Goal: Find specific page/section

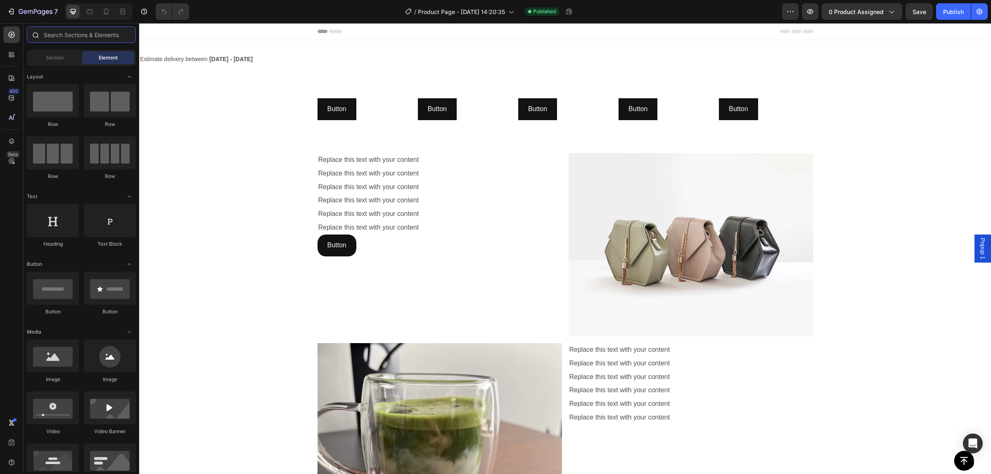
click at [62, 30] on input "text" at bounding box center [81, 34] width 109 height 17
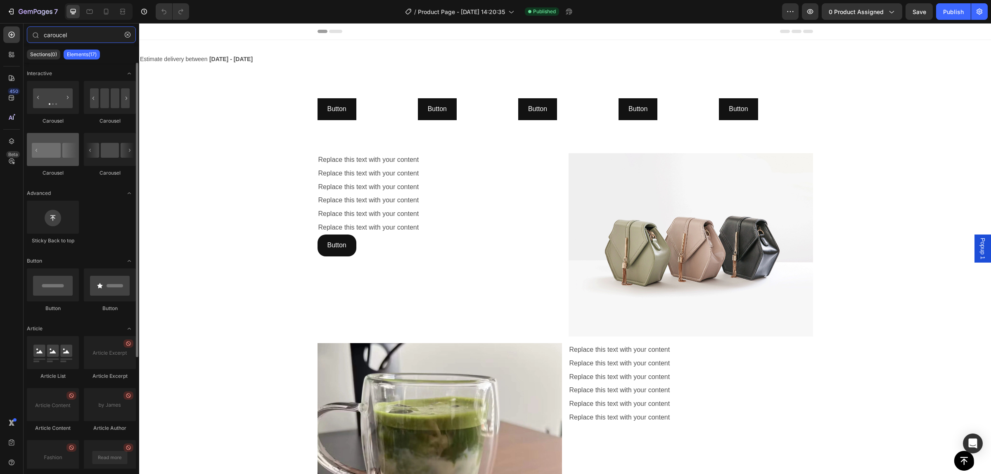
type input "caroucel"
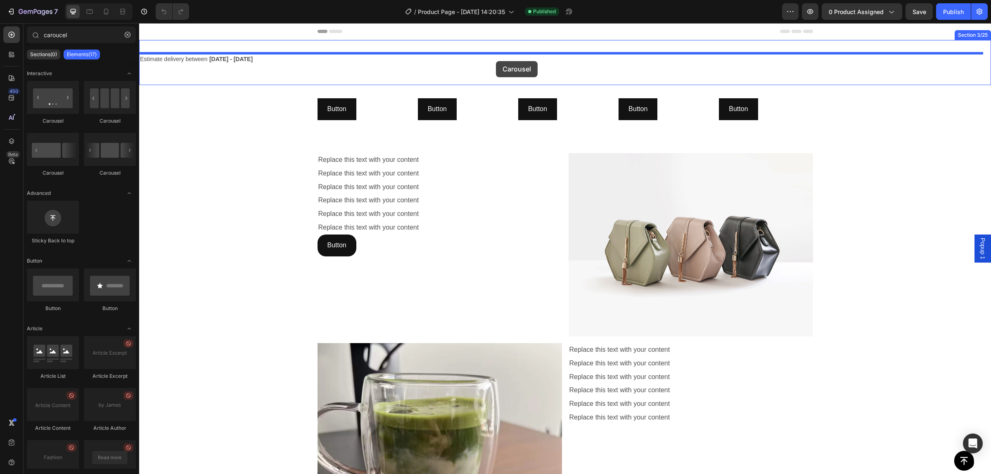
drag, startPoint x: 196, startPoint y: 177, endPoint x: 496, endPoint y: 61, distance: 321.1
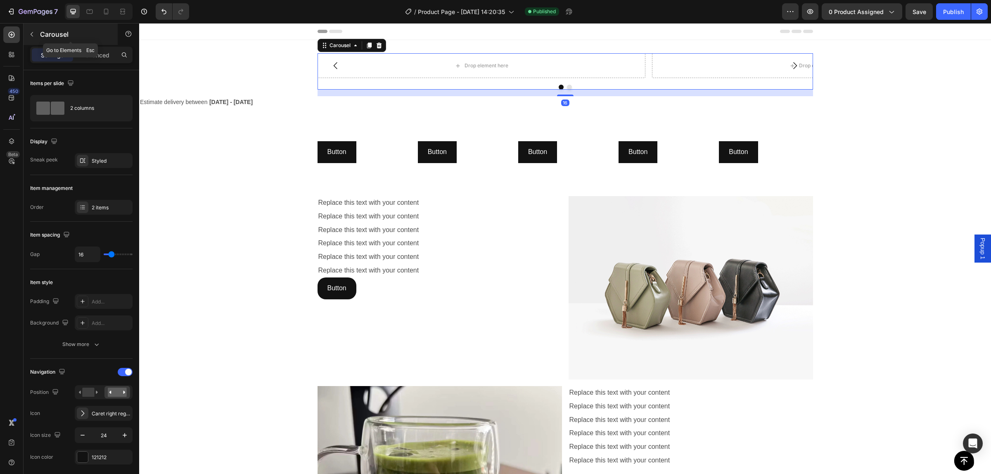
click at [33, 32] on icon "button" at bounding box center [31, 34] width 7 height 7
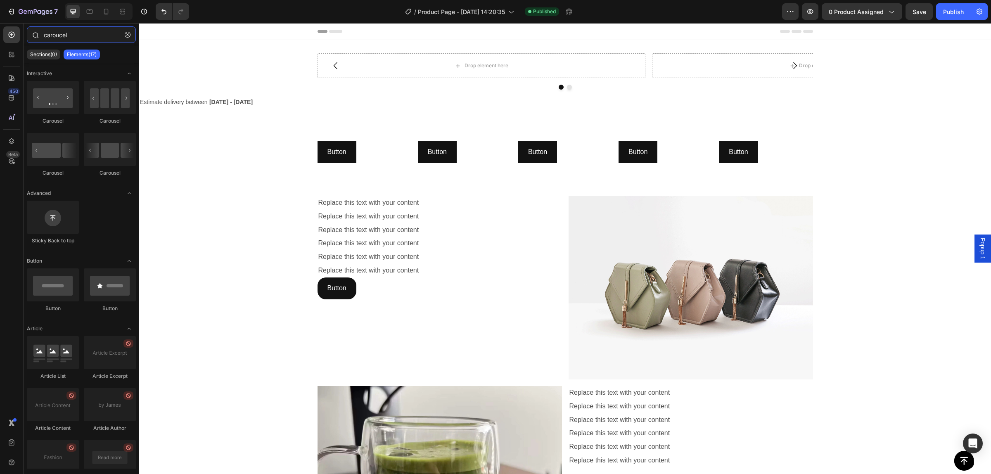
click at [78, 38] on input "caroucel" at bounding box center [81, 34] width 109 height 17
drag, startPoint x: 71, startPoint y: 40, endPoint x: 32, endPoint y: 42, distance: 38.9
click at [32, 42] on div "caroucel" at bounding box center [82, 36] width 116 height 20
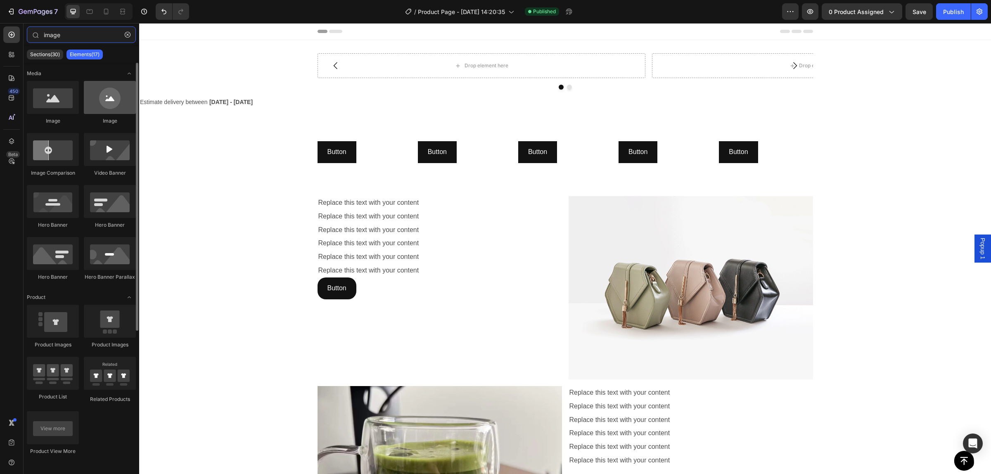
type input "image"
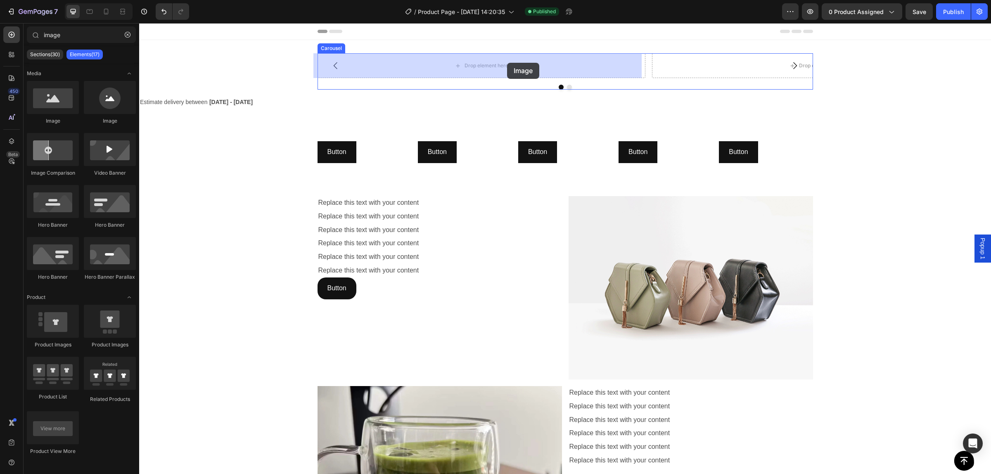
drag, startPoint x: 268, startPoint y: 129, endPoint x: 507, endPoint y: 63, distance: 248.2
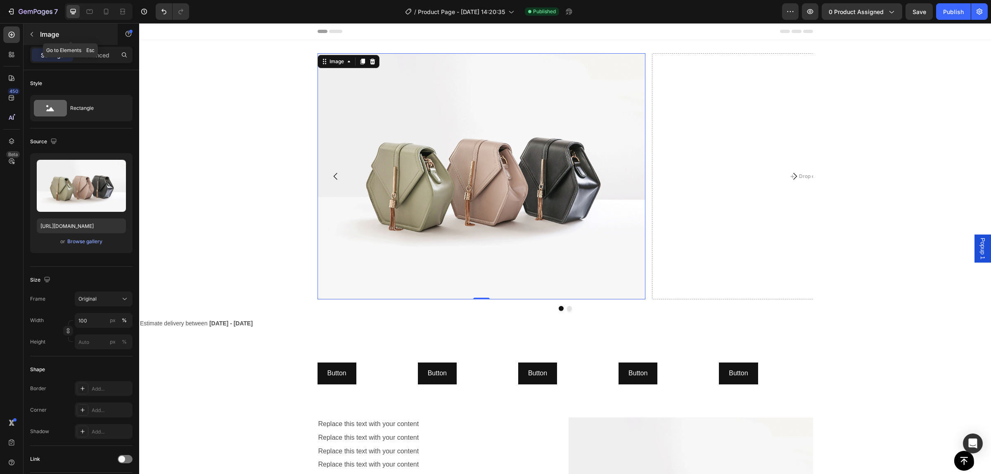
click at [27, 35] on button "button" at bounding box center [31, 34] width 13 height 13
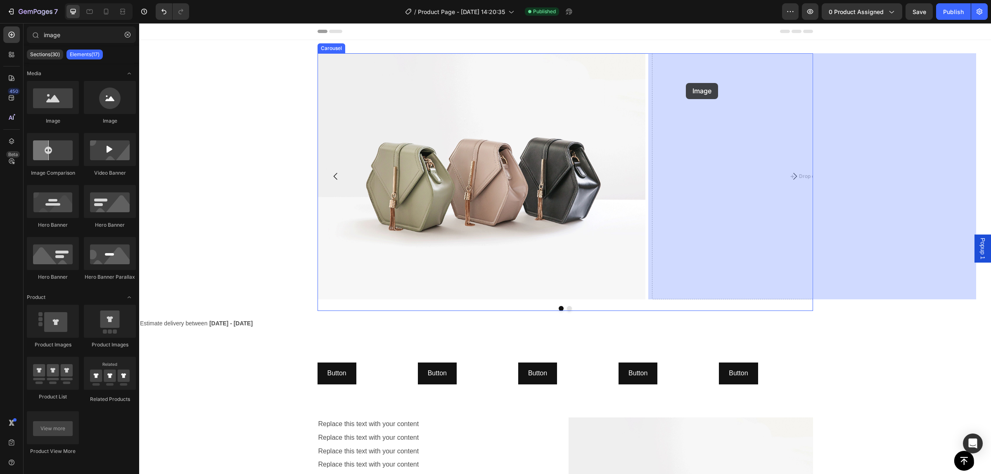
drag, startPoint x: 209, startPoint y: 121, endPoint x: 686, endPoint y: 83, distance: 478.9
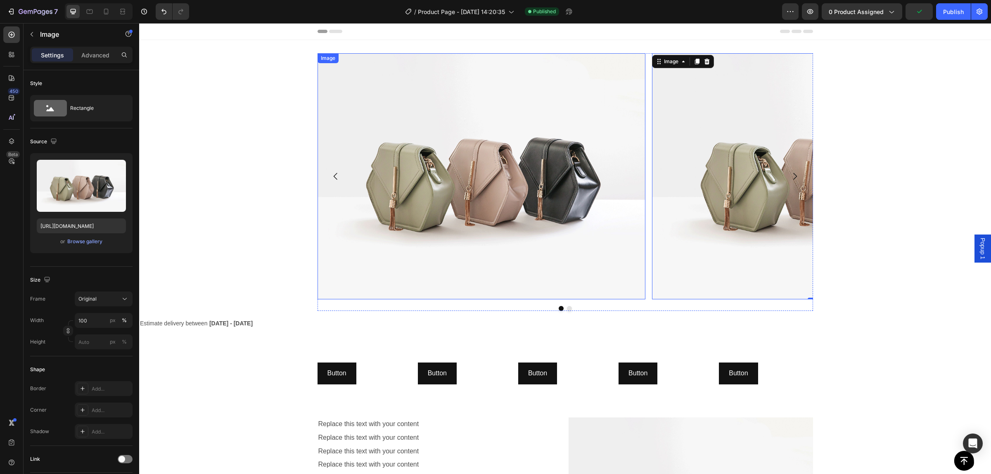
scroll to position [52, 0]
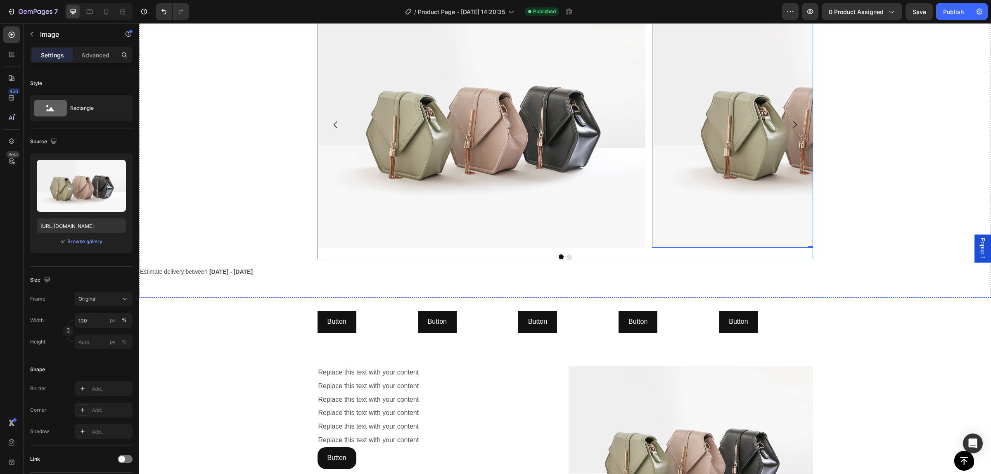
click at [567, 257] on button "Dot" at bounding box center [569, 256] width 5 height 5
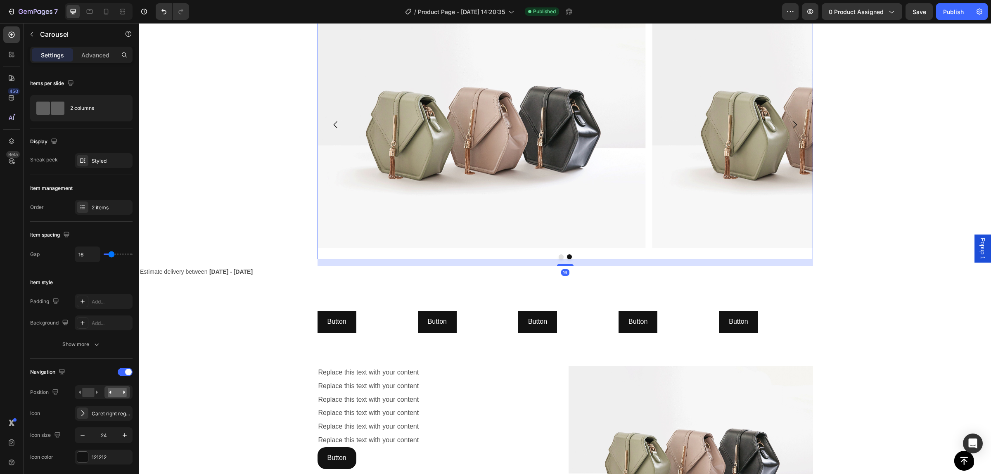
click at [559, 255] on button "Dot" at bounding box center [561, 256] width 5 height 5
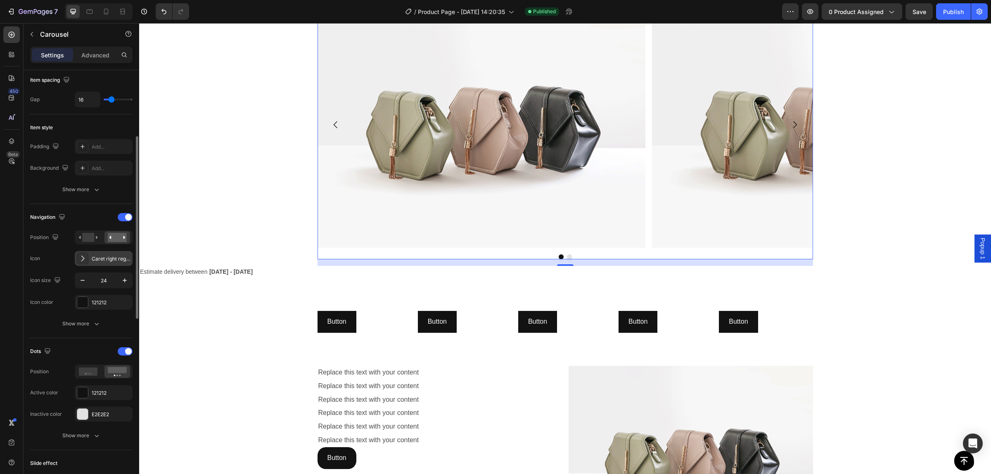
click at [107, 261] on div "Caret right regular" at bounding box center [111, 258] width 39 height 7
click at [102, 326] on button "Show more" at bounding box center [81, 323] width 102 height 15
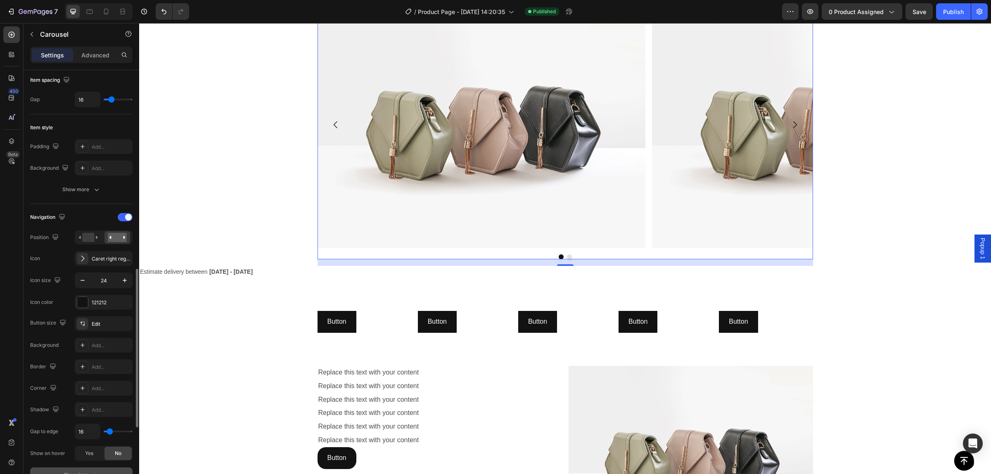
scroll to position [361, 0]
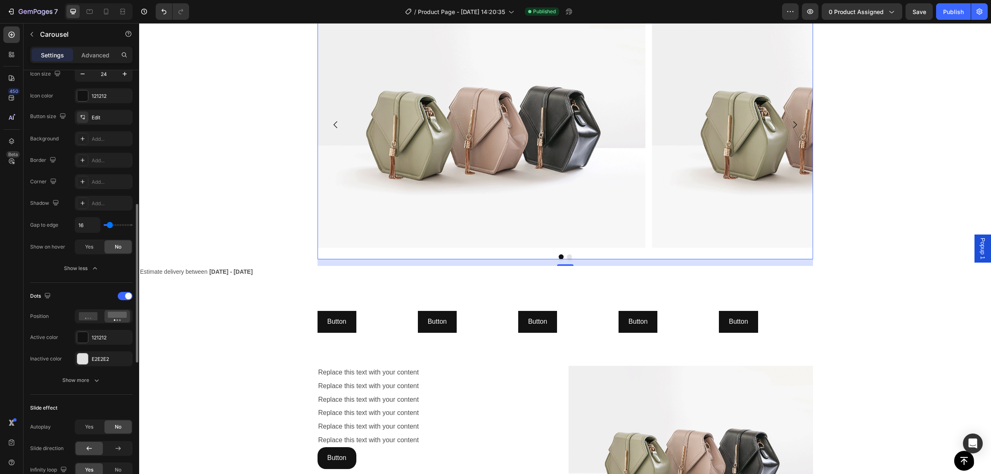
click at [81, 294] on div "Dots" at bounding box center [81, 295] width 102 height 13
click at [93, 380] on icon "button" at bounding box center [97, 380] width 8 height 8
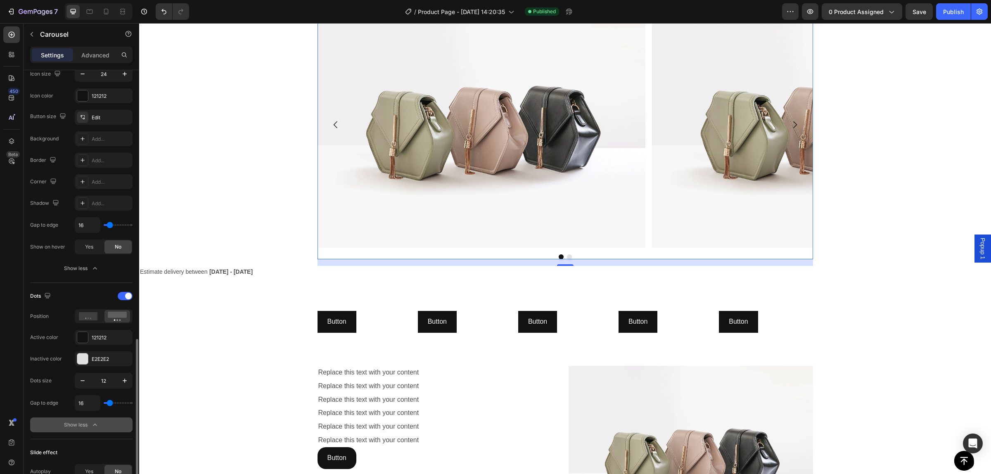
scroll to position [465, 0]
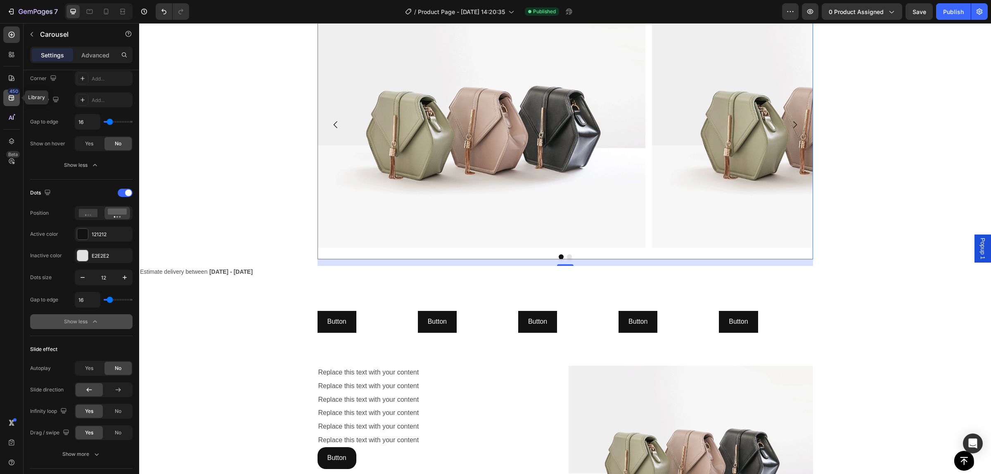
click at [9, 100] on icon at bounding box center [11, 98] width 8 height 8
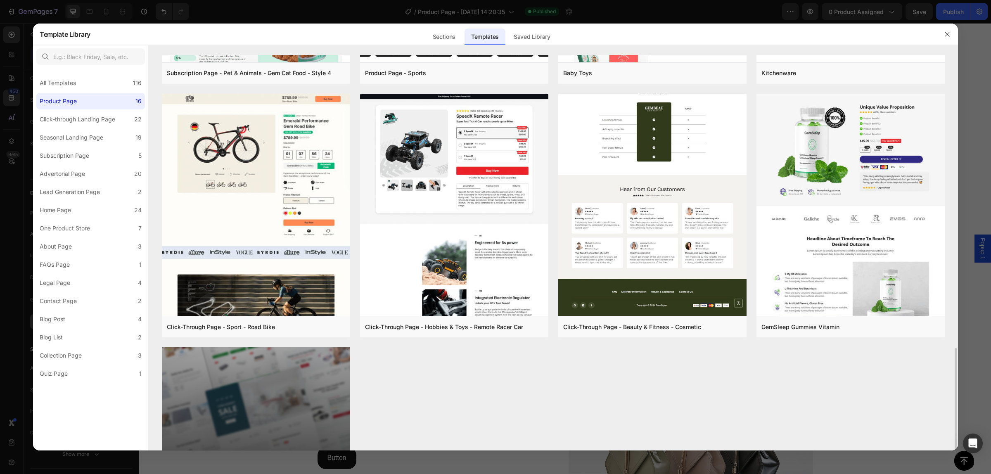
scroll to position [872, 0]
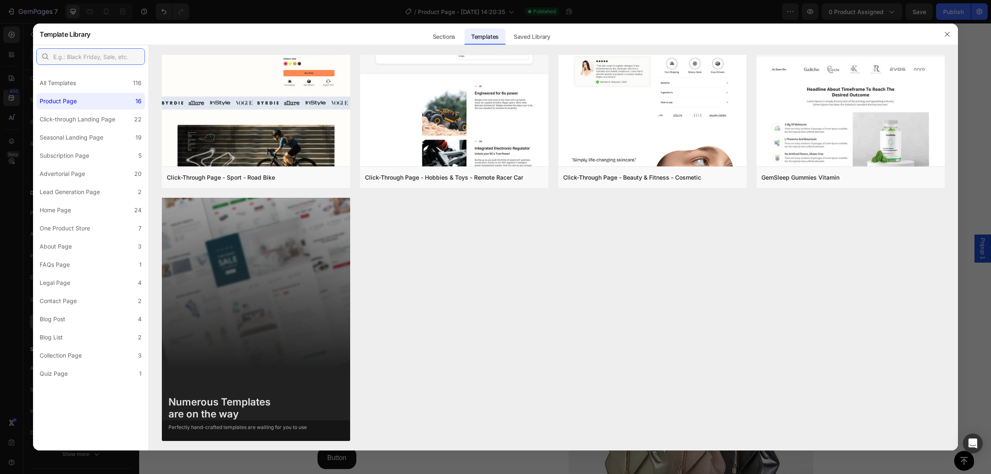
click at [85, 59] on input "text" at bounding box center [90, 56] width 109 height 17
type input "c"
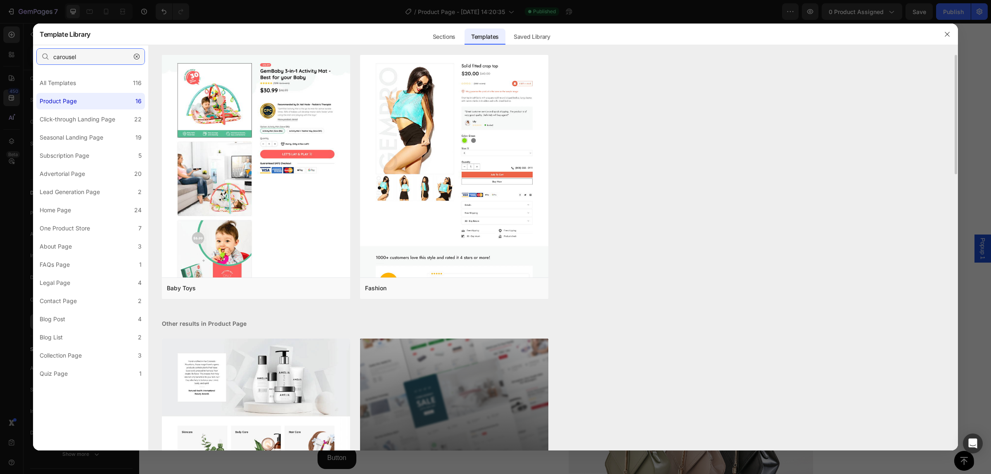
type input "carousel"
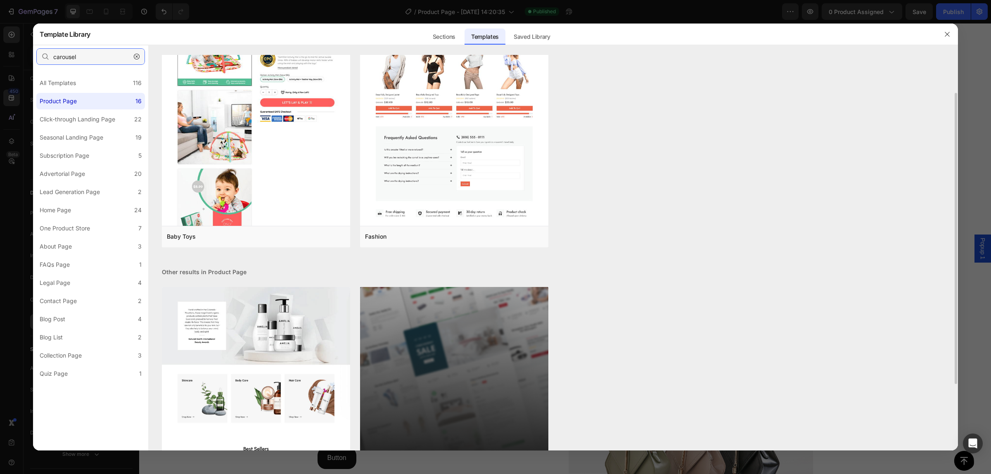
scroll to position [142, 0]
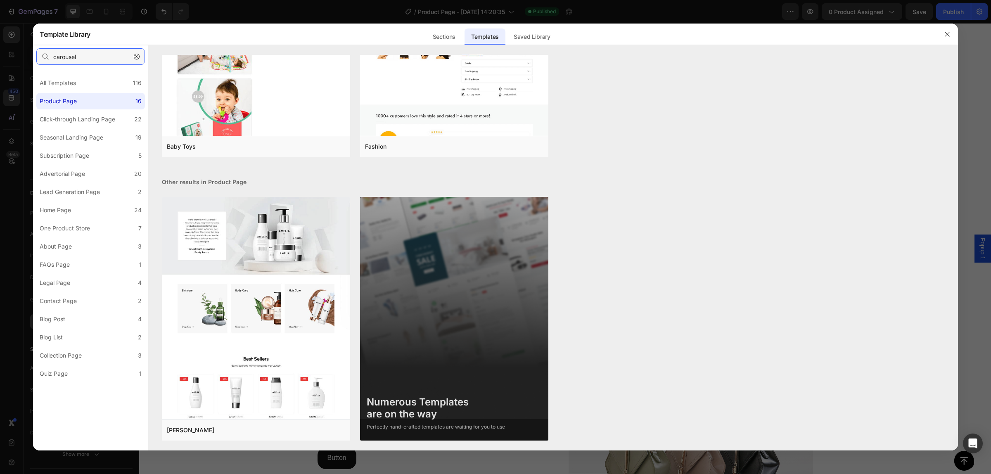
click at [91, 57] on input "carousel" at bounding box center [90, 56] width 109 height 17
drag, startPoint x: 91, startPoint y: 57, endPoint x: 27, endPoint y: 57, distance: 64.0
click at [27, 57] on div "Template Library Sections Templates Existing pages Saved Library Templates Save…" at bounding box center [495, 237] width 991 height 474
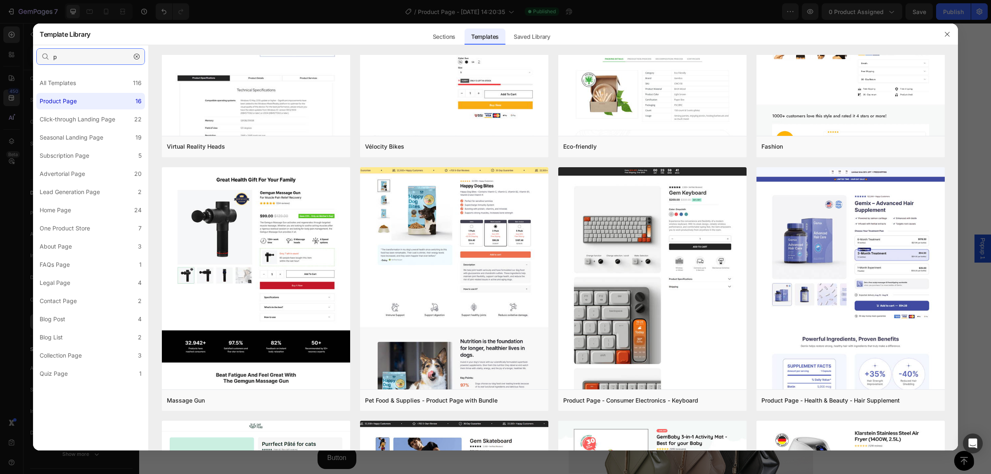
scroll to position [0, 0]
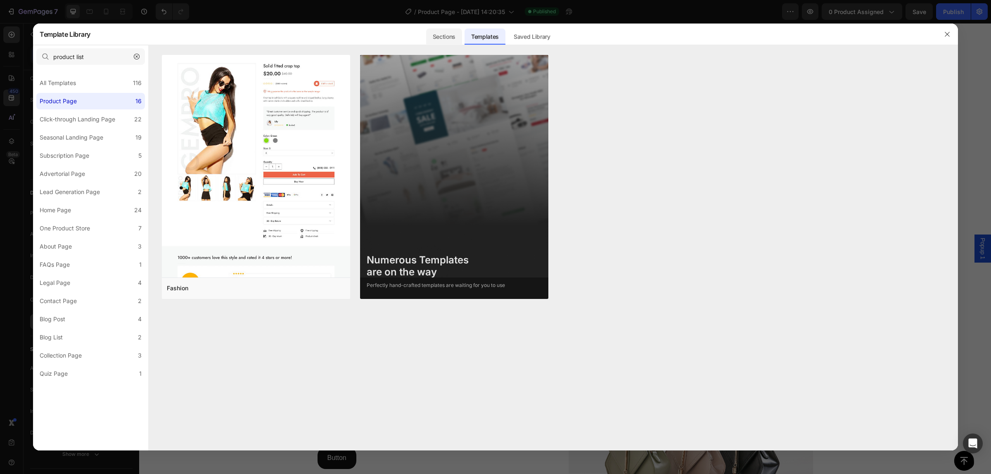
click at [446, 32] on div "Sections" at bounding box center [444, 36] width 36 height 17
type input "product list"
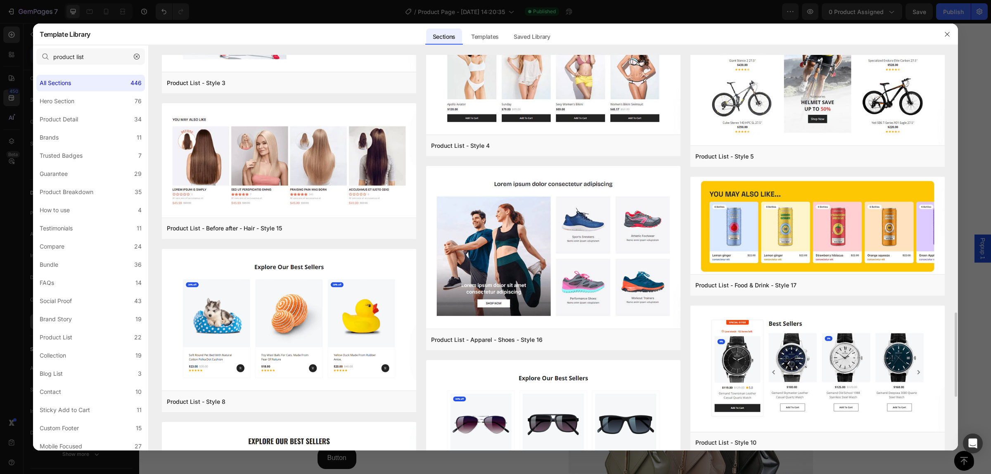
scroll to position [1460, 0]
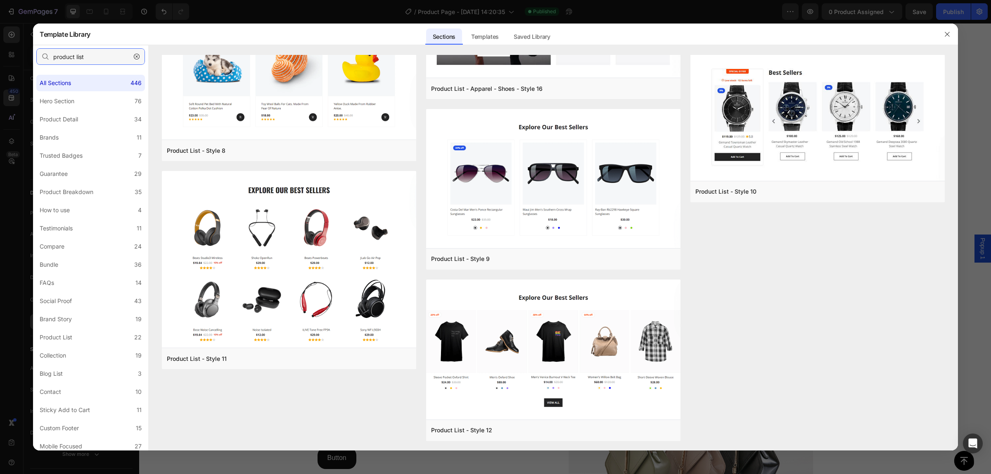
click at [78, 56] on input "product list" at bounding box center [90, 56] width 109 height 17
drag, startPoint x: 116, startPoint y: 56, endPoint x: 34, endPoint y: 57, distance: 82.2
click at [34, 57] on div "product list" at bounding box center [90, 56] width 115 height 23
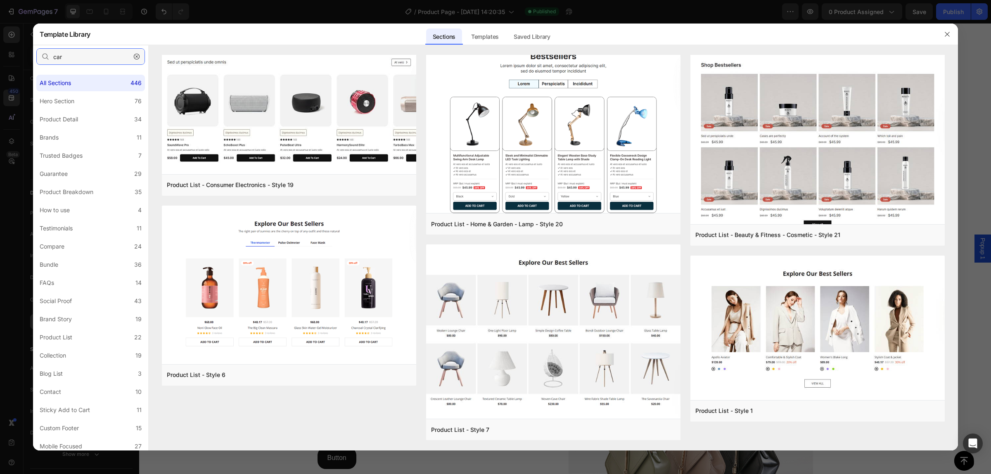
scroll to position [0, 0]
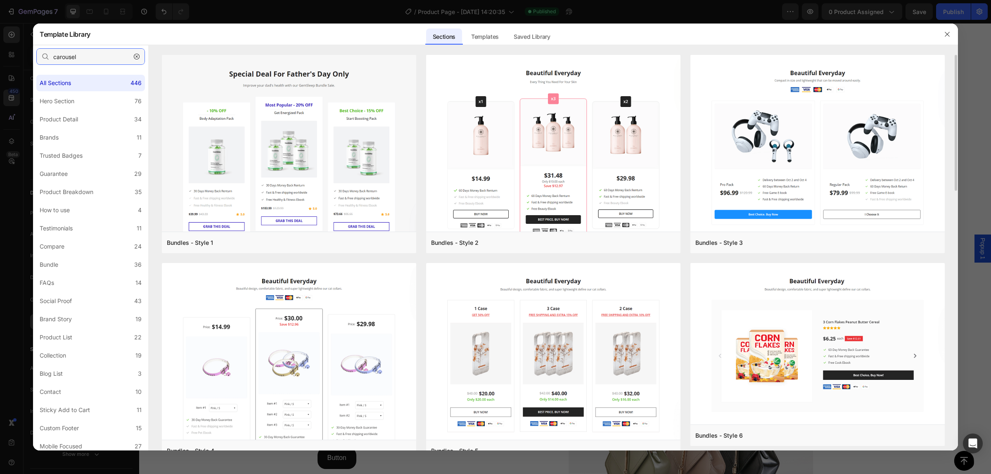
type input "carousel"
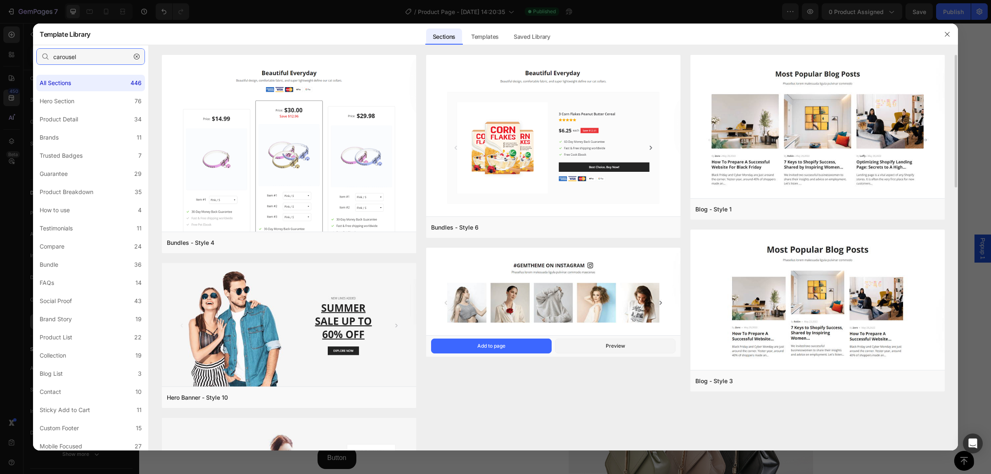
scroll to position [126, 0]
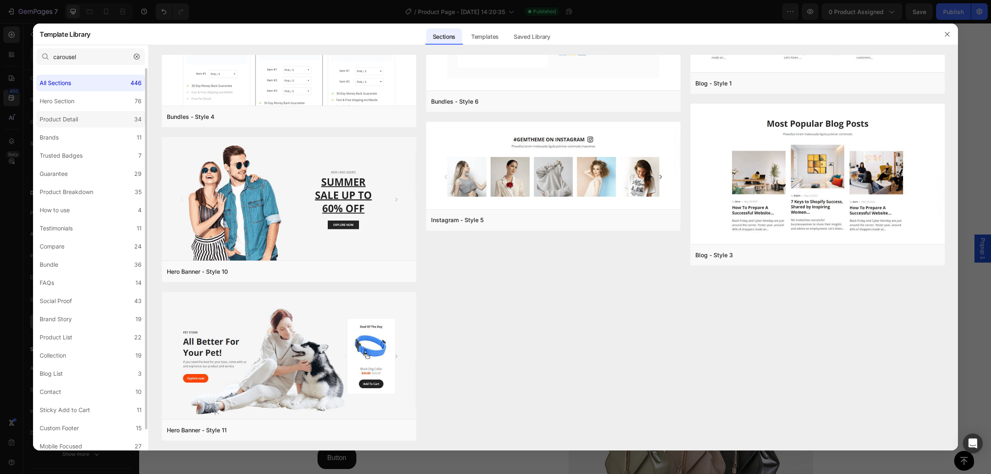
click at [76, 118] on div "Product Detail" at bounding box center [59, 119] width 38 height 10
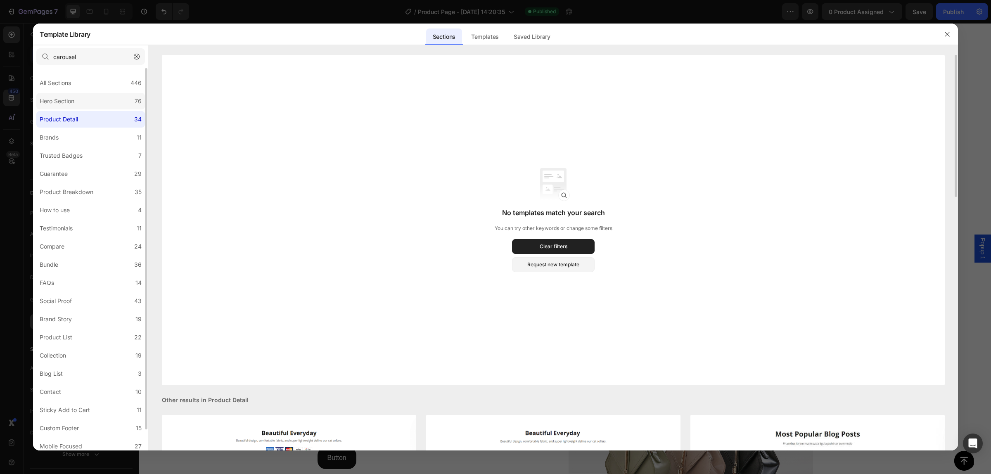
click at [81, 103] on label "Hero Section 76" at bounding box center [90, 101] width 109 height 17
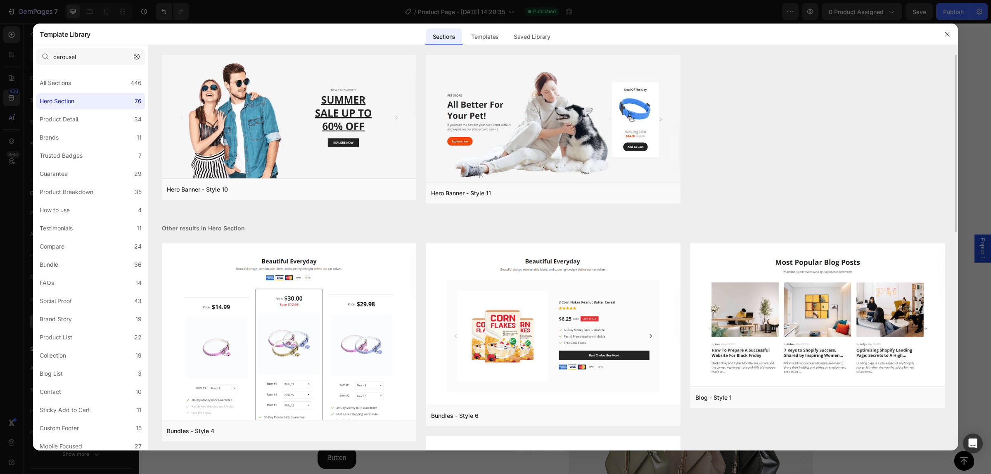
scroll to position [172, 0]
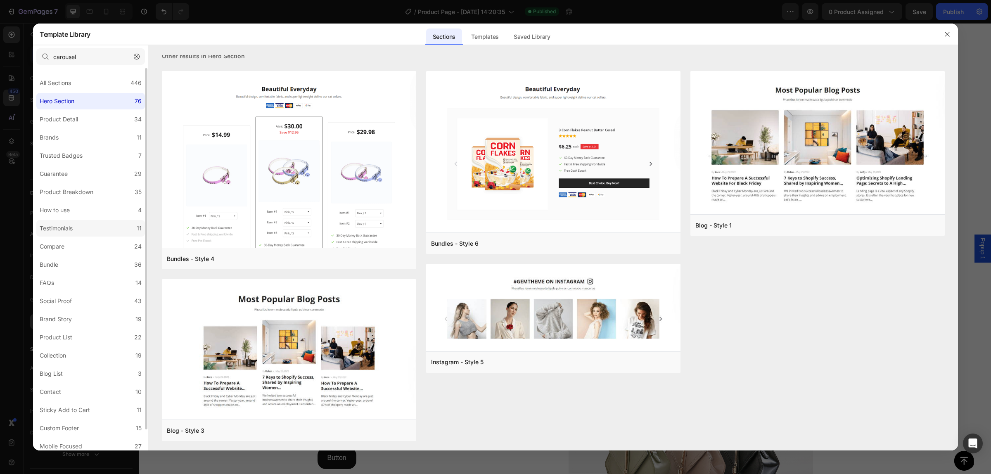
click at [74, 225] on div "Testimonials" at bounding box center [58, 228] width 36 height 10
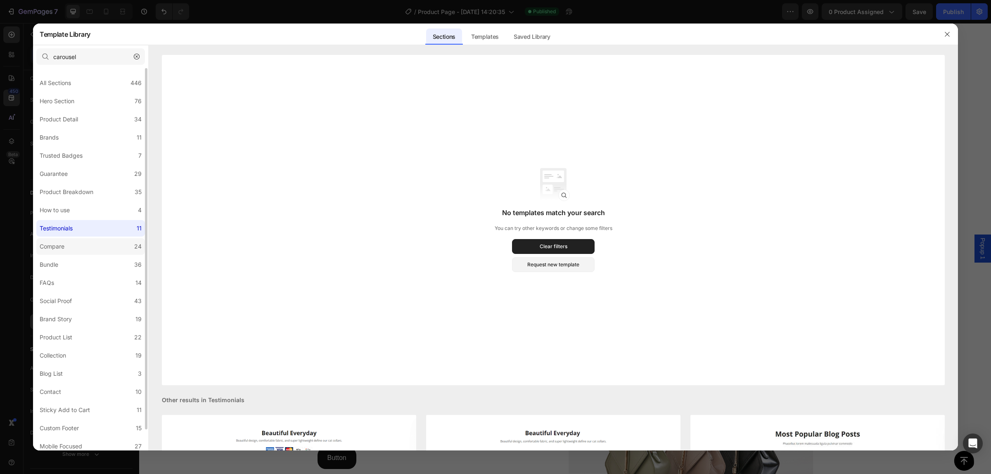
click at [66, 248] on div "Compare" at bounding box center [54, 247] width 28 height 10
click at [81, 354] on label "Collection 19" at bounding box center [90, 355] width 109 height 17
click at [87, 337] on label "Product List 22" at bounding box center [90, 337] width 109 height 17
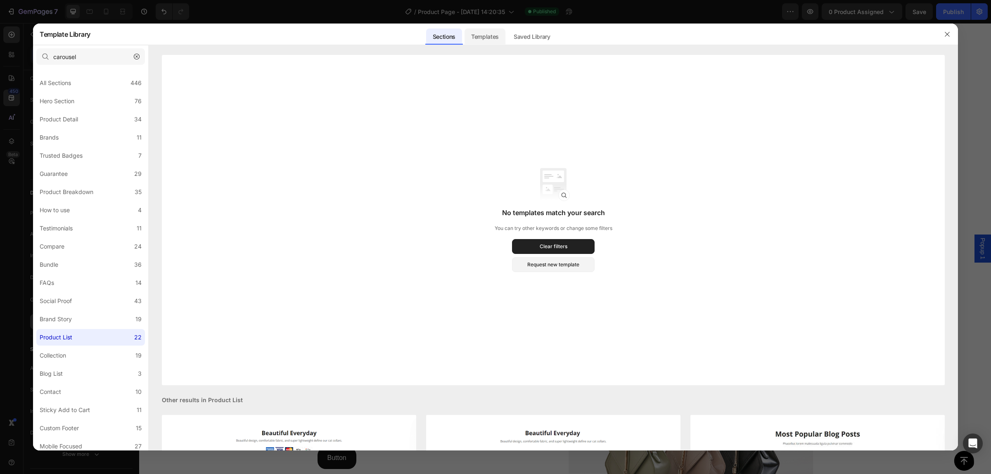
click at [490, 31] on div "Templates" at bounding box center [485, 36] width 41 height 17
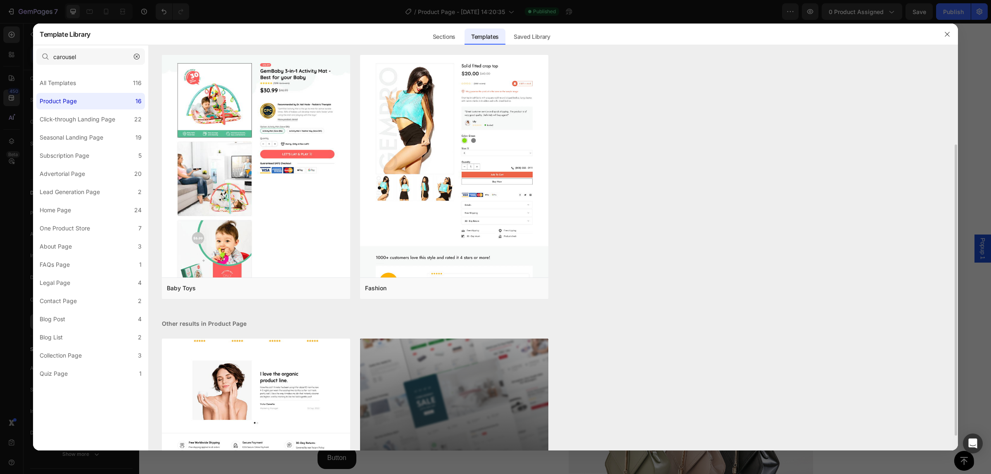
scroll to position [142, 0]
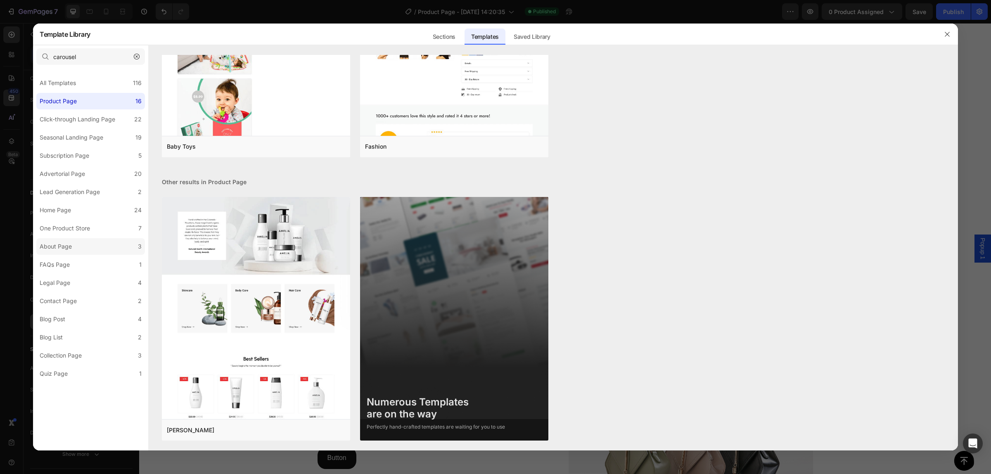
click at [76, 248] on label "About Page 3" at bounding box center [90, 246] width 109 height 17
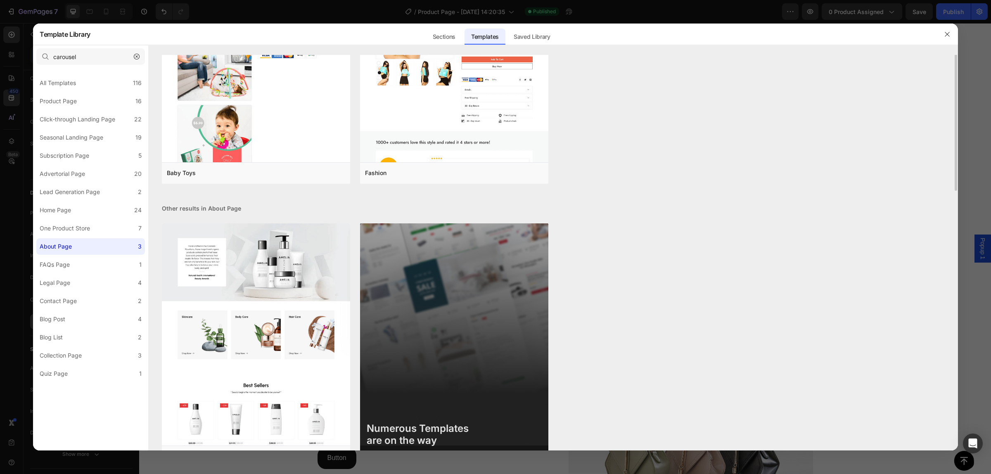
scroll to position [0, 0]
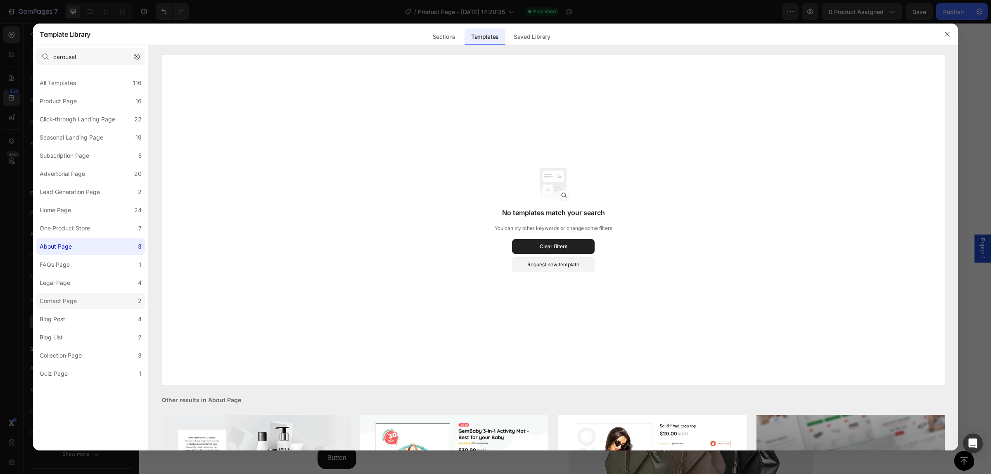
click at [89, 299] on label "Contact Page 2" at bounding box center [90, 301] width 109 height 17
click at [77, 330] on label "Blog List 2" at bounding box center [90, 337] width 109 height 17
click at [79, 354] on div "Collection Page" at bounding box center [61, 356] width 42 height 10
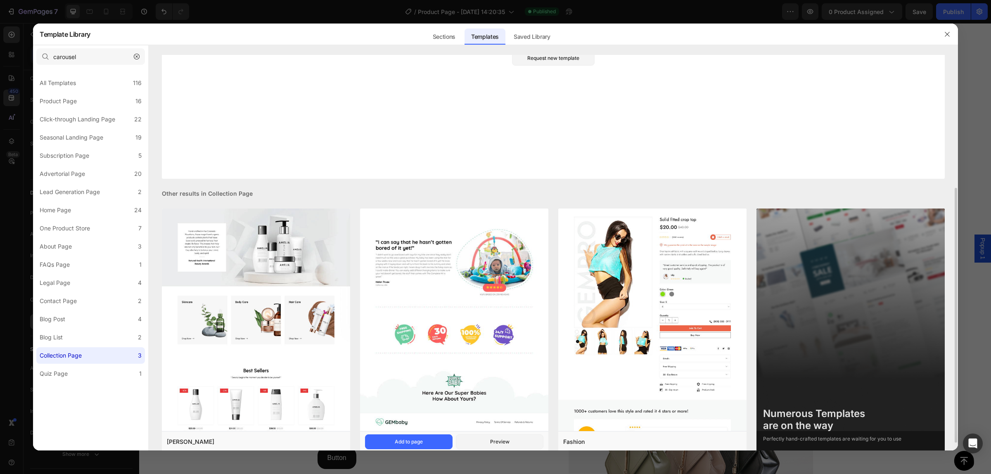
scroll to position [218, 0]
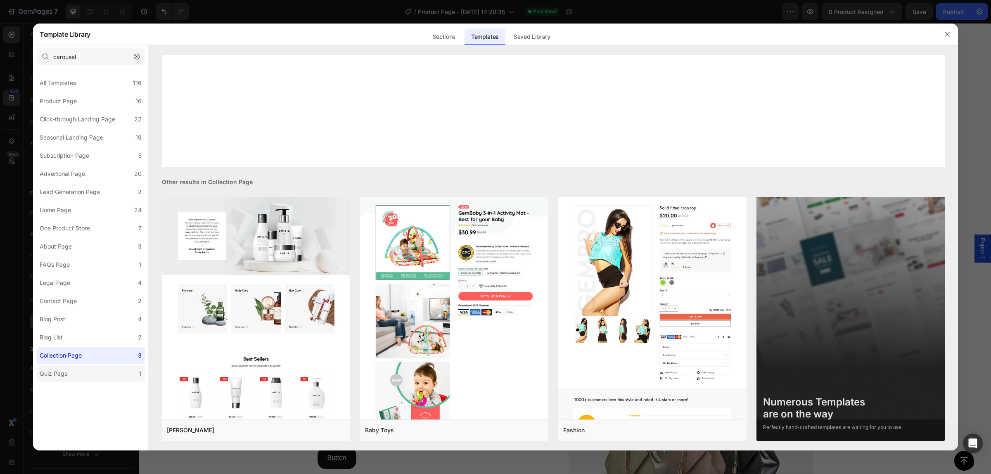
click at [84, 378] on label "Quiz Page 1" at bounding box center [90, 373] width 109 height 17
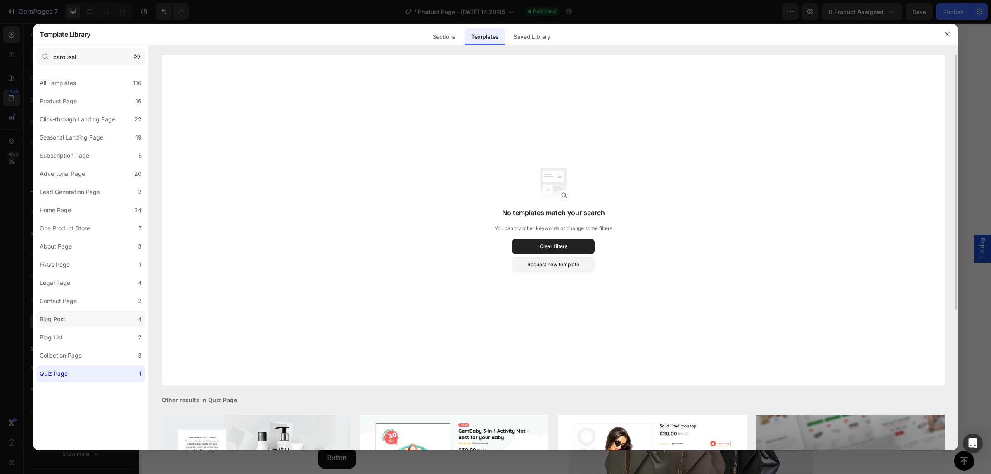
click at [89, 315] on label "Blog Post 4" at bounding box center [90, 319] width 109 height 17
